Goal: Information Seeking & Learning: Understand process/instructions

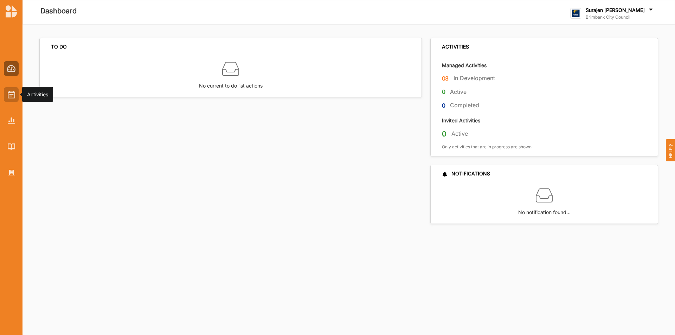
click at [4, 91] on div at bounding box center [11, 94] width 15 height 15
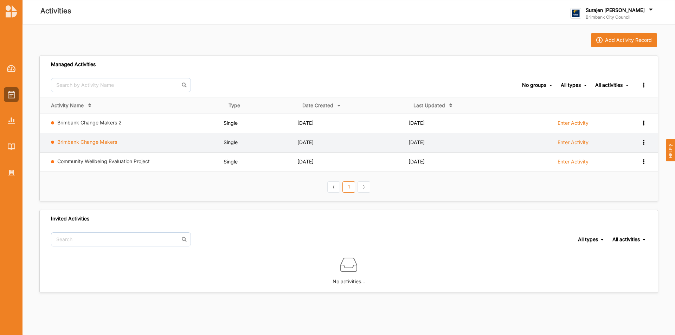
click at [85, 142] on link "Brimbank Change Makers" at bounding box center [87, 142] width 60 height 6
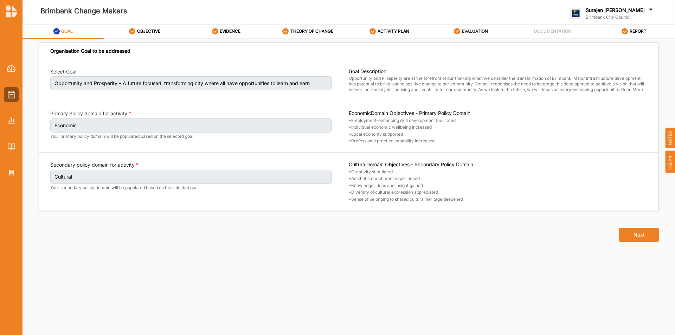
click at [465, 30] on label "EVALUATION" at bounding box center [475, 31] width 26 height 6
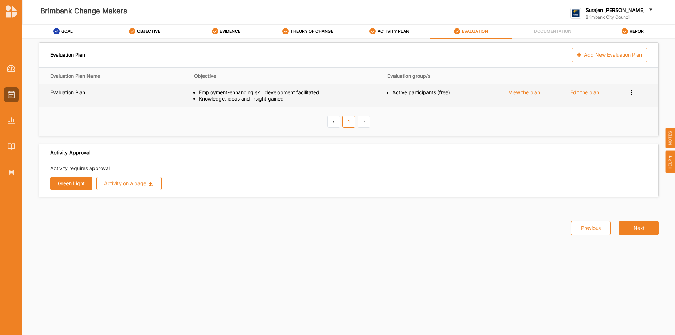
click at [526, 90] on div "View the plan" at bounding box center [524, 92] width 31 height 6
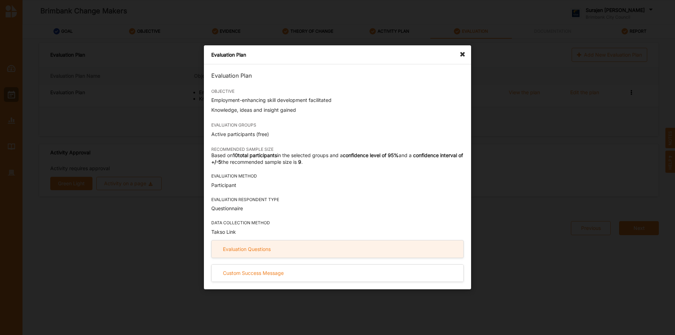
click at [342, 245] on div "Evaluation Questions" at bounding box center [338, 249] width 252 height 17
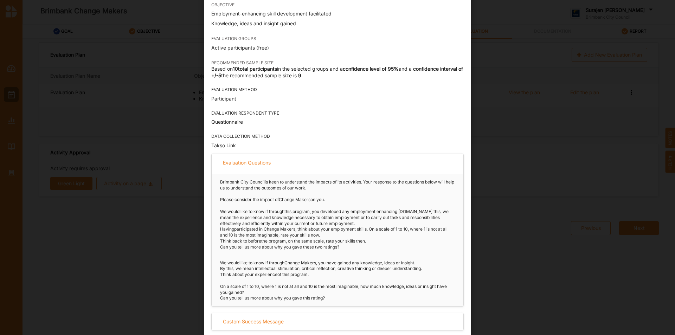
scroll to position [54, 0]
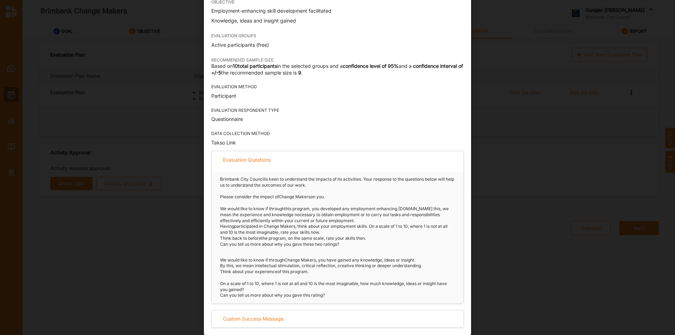
click at [334, 295] on div "We would like to know if through Change Makers , you have gained any knowledge,…" at bounding box center [338, 277] width 252 height 51
drag, startPoint x: 340, startPoint y: 298, endPoint x: 215, endPoint y: 256, distance: 131.3
click at [215, 256] on div "We would like to know if through Change Makers , you have gained any knowledge,…" at bounding box center [338, 277] width 252 height 51
copy div "We would like to know if through Change Makers , you have gained any knowledge,…"
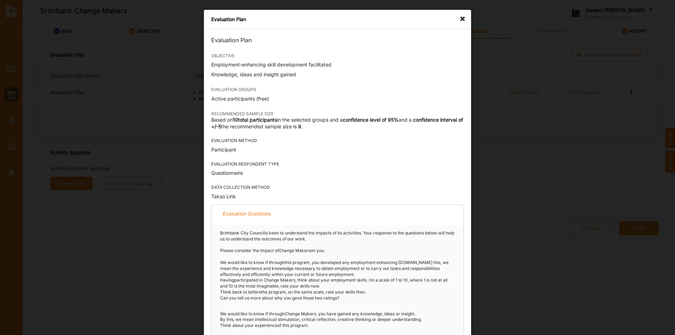
click at [461, 20] on icon at bounding box center [464, 15] width 11 height 11
